Goal: Information Seeking & Learning: Learn about a topic

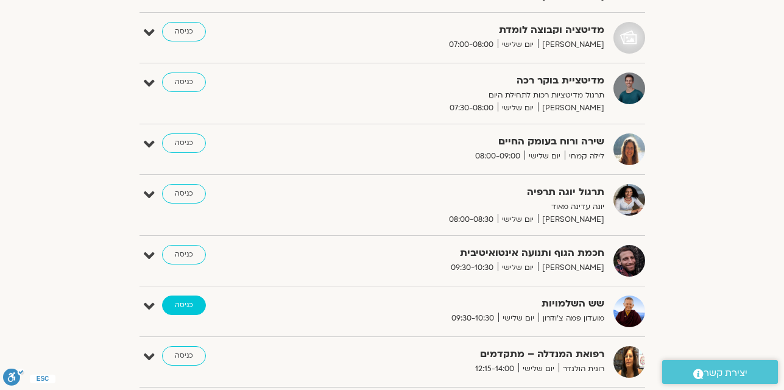
click at [189, 308] on link "כניסה" at bounding box center [184, 304] width 44 height 19
click at [180, 307] on link "כניסה" at bounding box center [184, 304] width 44 height 19
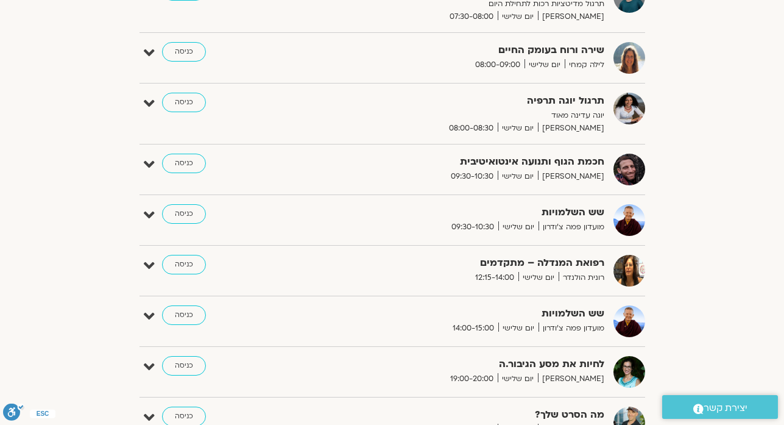
scroll to position [341, 0]
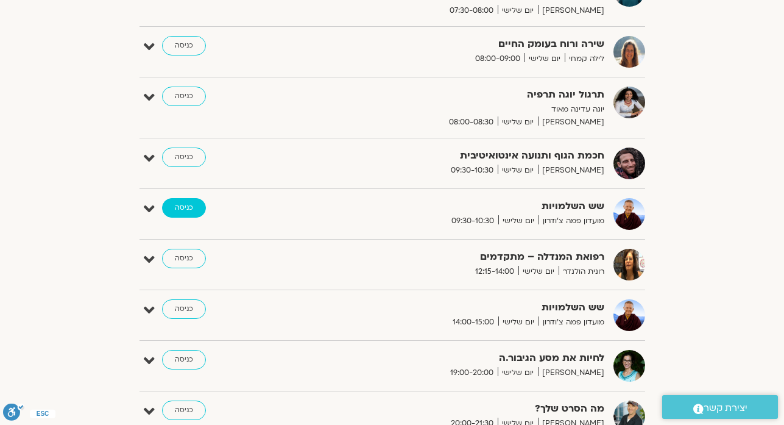
click at [178, 211] on link "כניסה" at bounding box center [184, 207] width 44 height 19
